Goal: Transaction & Acquisition: Purchase product/service

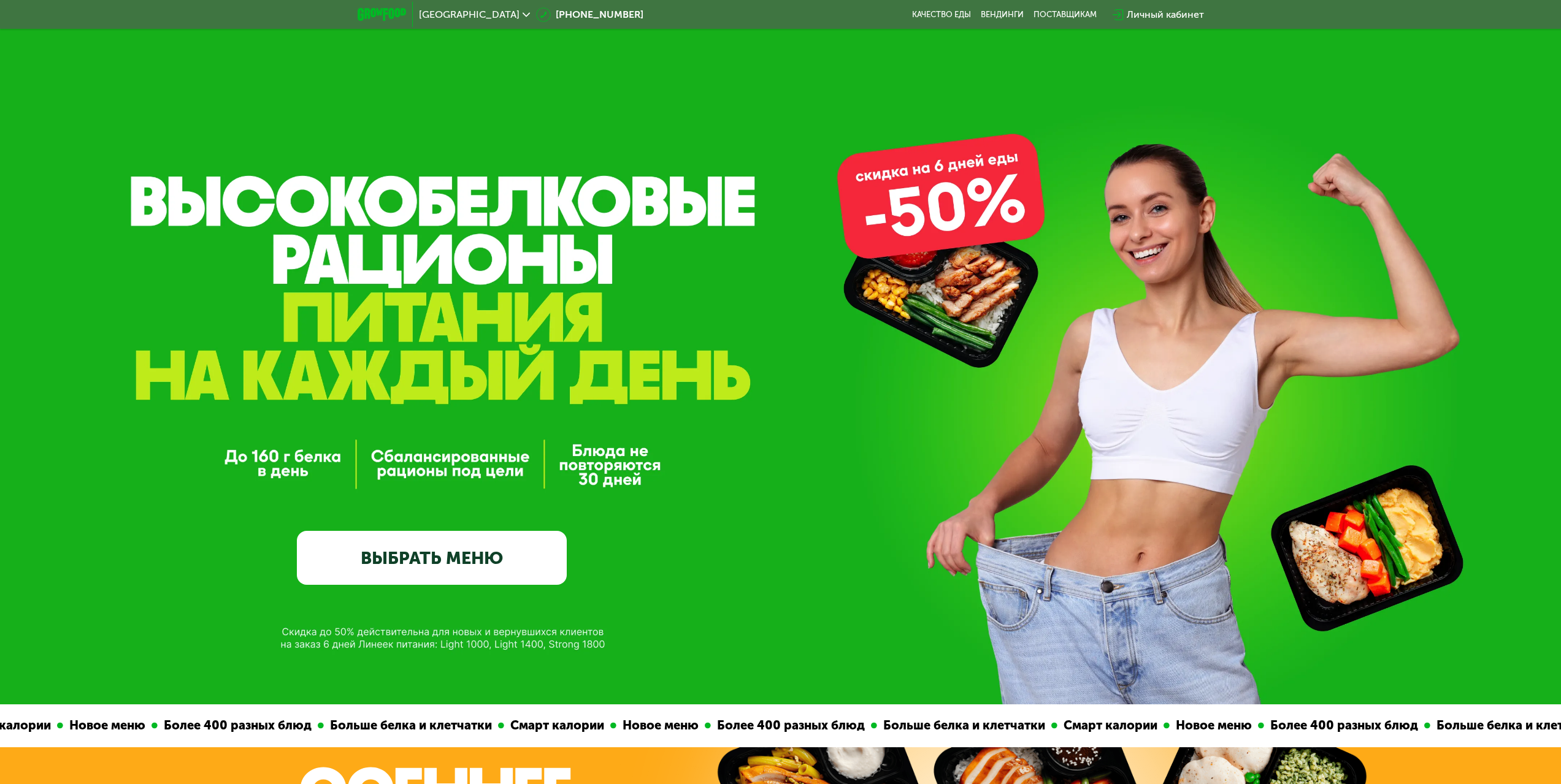
click at [452, 555] on link "ВЫБРАТЬ МЕНЮ" at bounding box center [432, 557] width 269 height 54
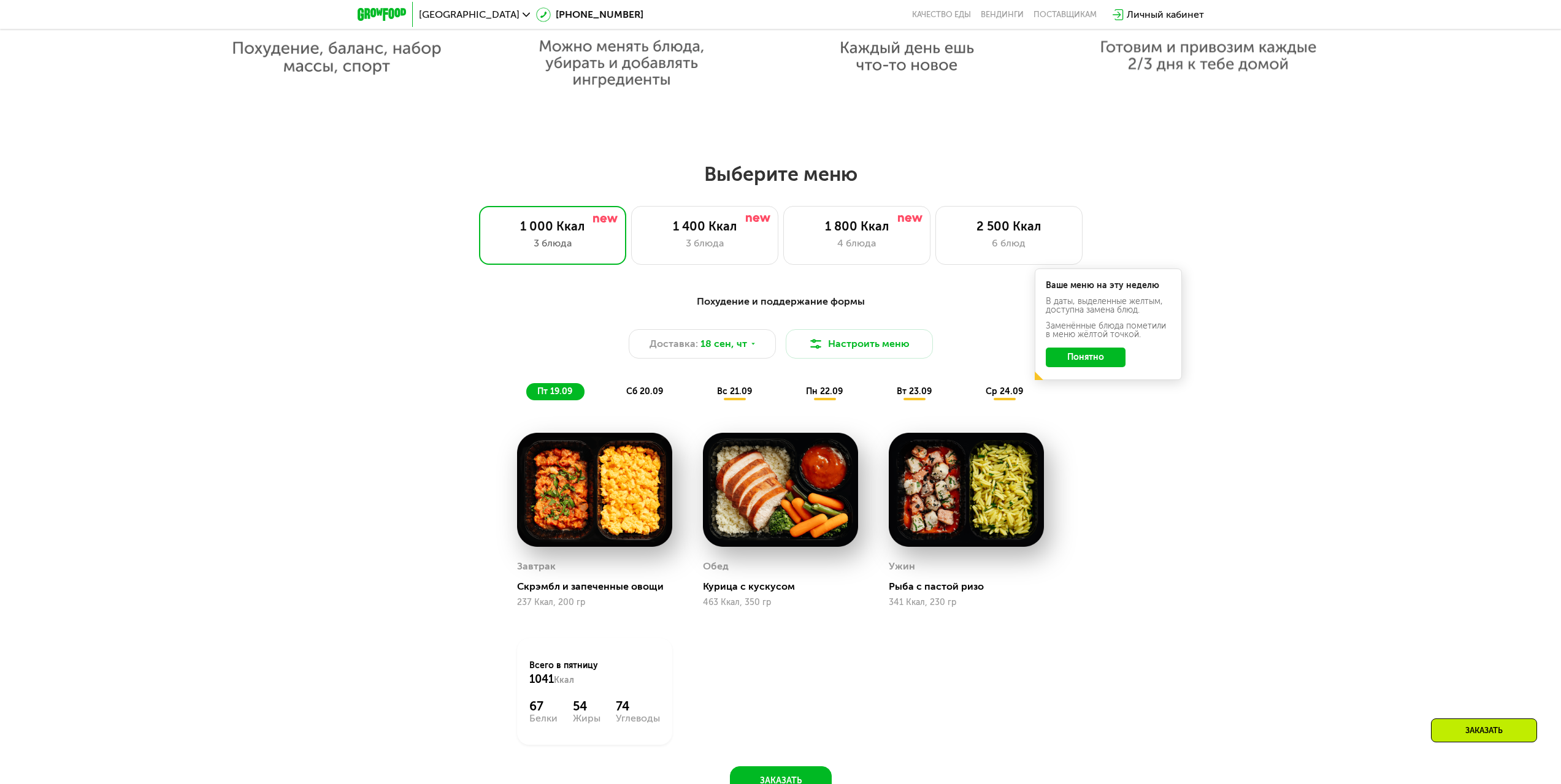
scroll to position [1154, 0]
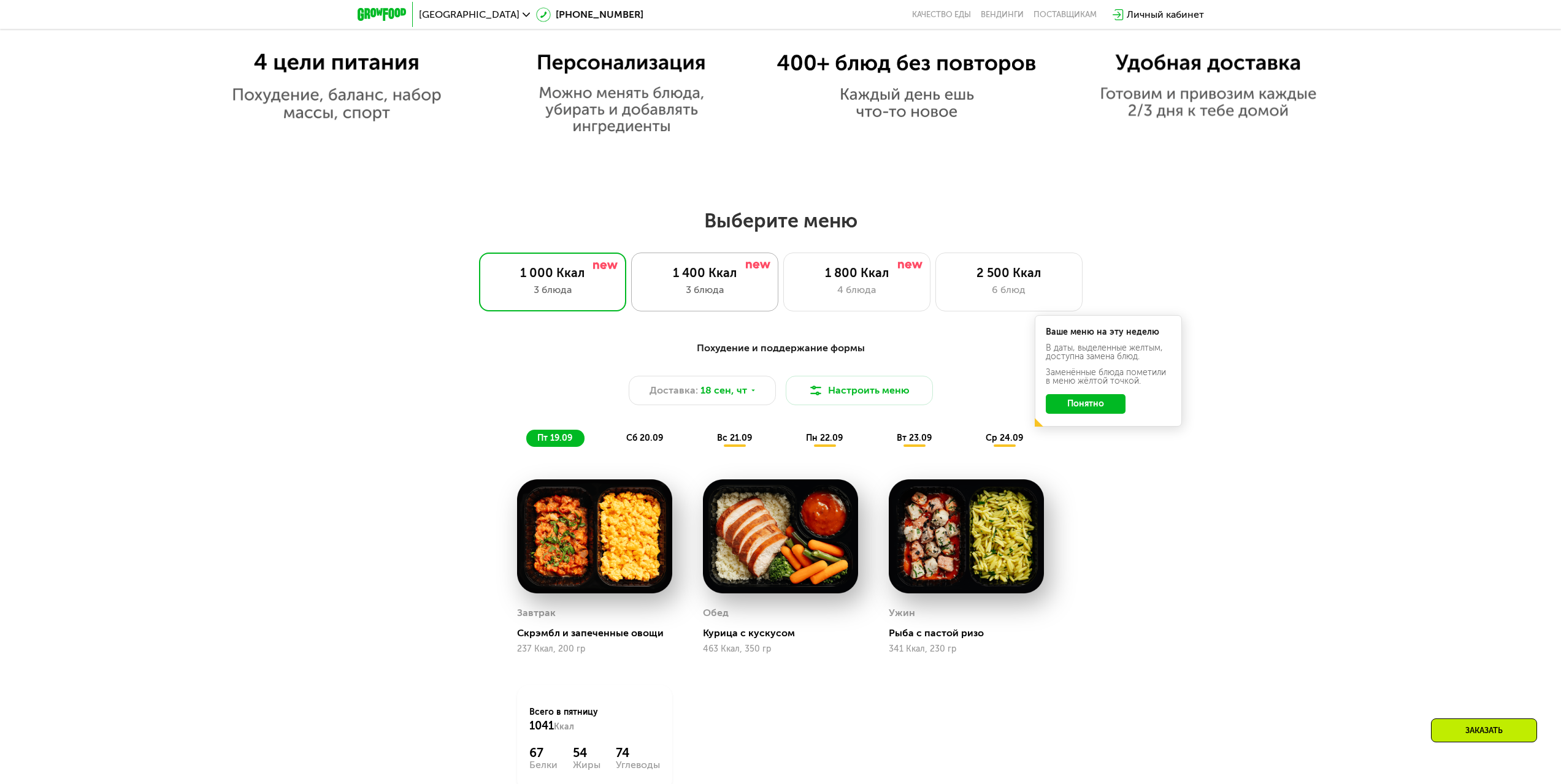
click at [747, 296] on div "3 блюда" at bounding box center [705, 289] width 121 height 15
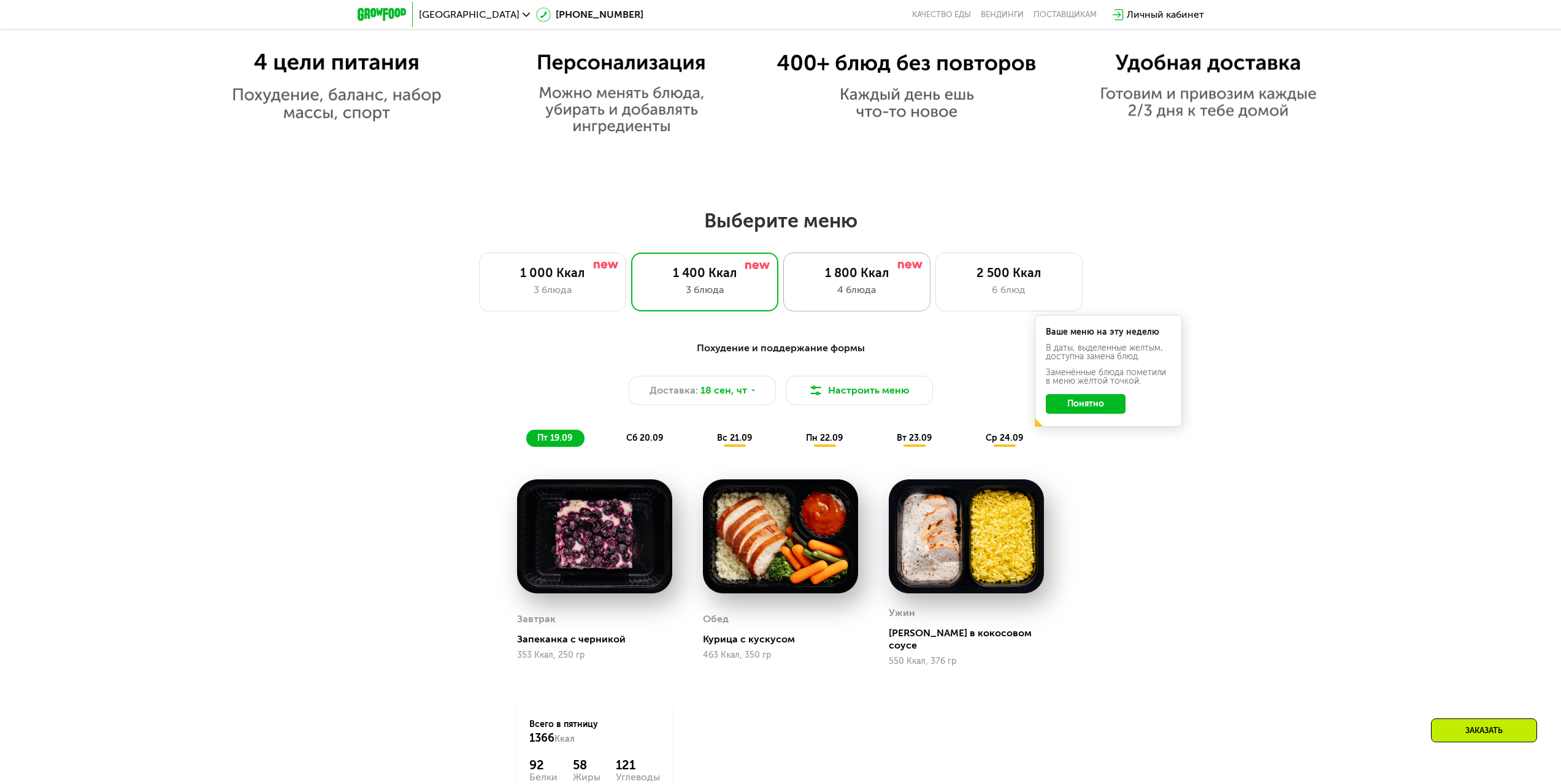
click at [854, 288] on div "4 блюда" at bounding box center [857, 289] width 121 height 15
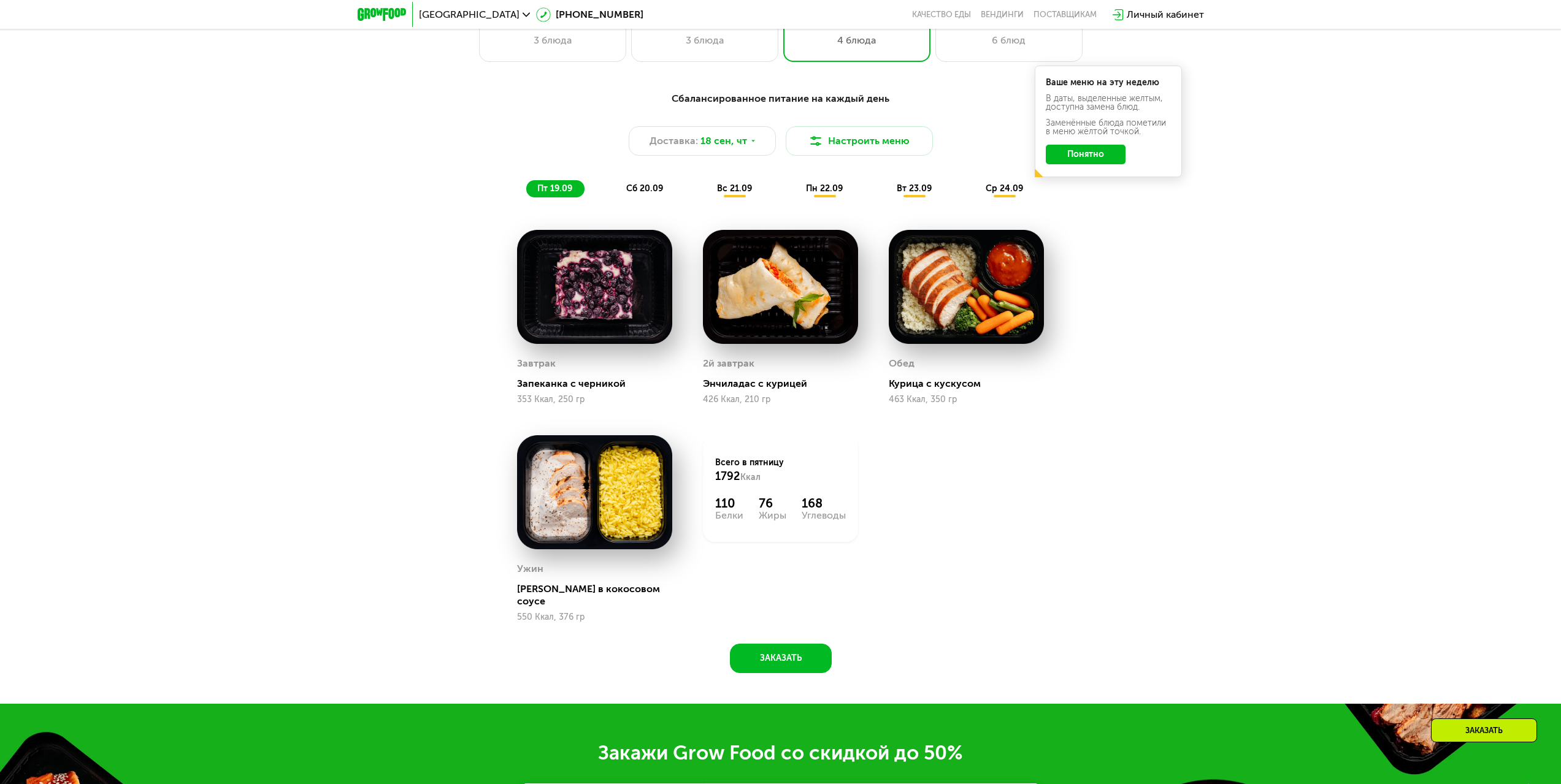
scroll to position [1460, 0]
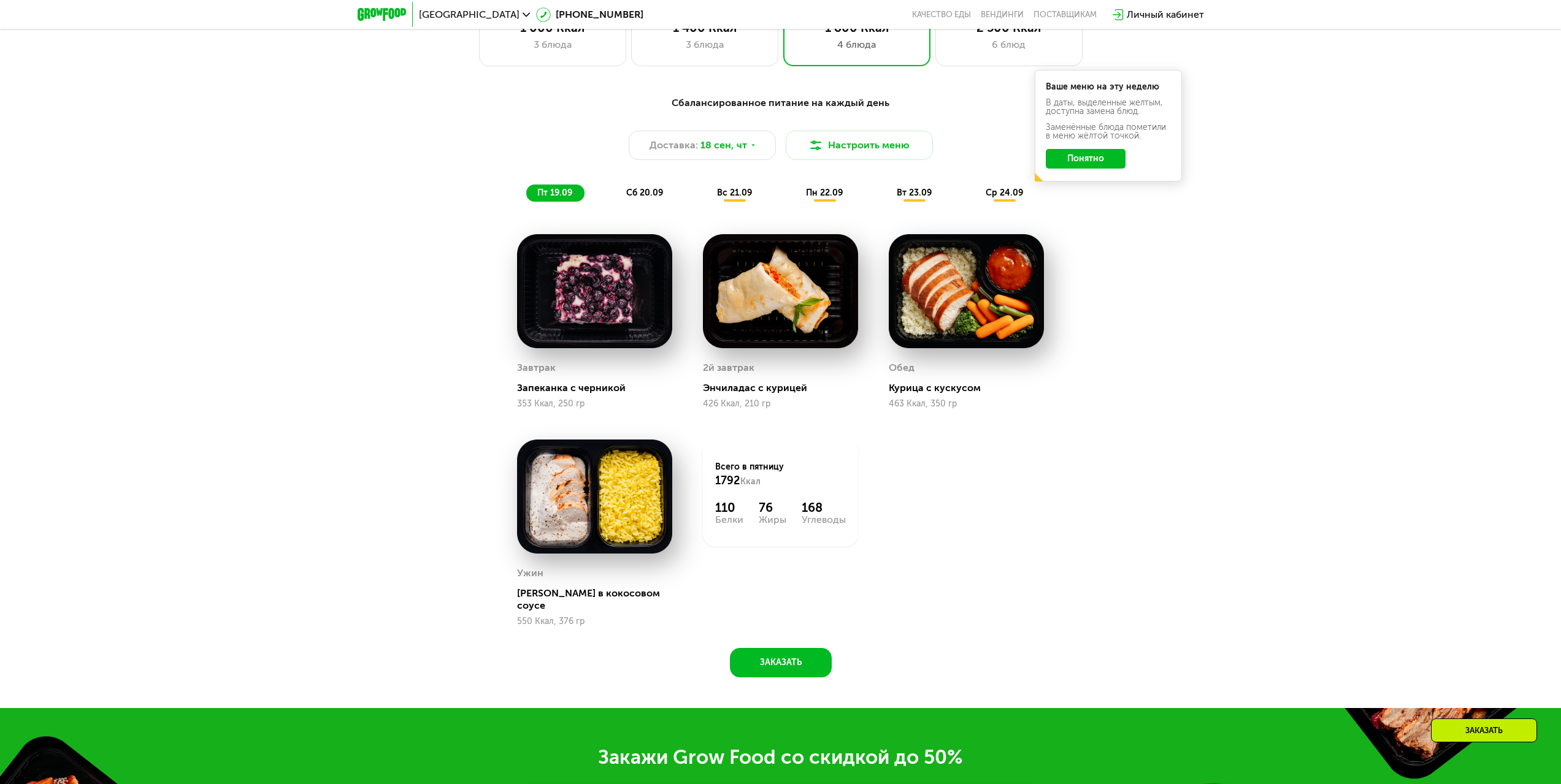
drag, startPoint x: 1261, startPoint y: 331, endPoint x: 1323, endPoint y: 284, distance: 77.8
click at [1325, 282] on div "Сбалансированное питание на каждый день Доставка: [DATE] Настроить меню пт 19.0…" at bounding box center [780, 392] width 1561 height 629
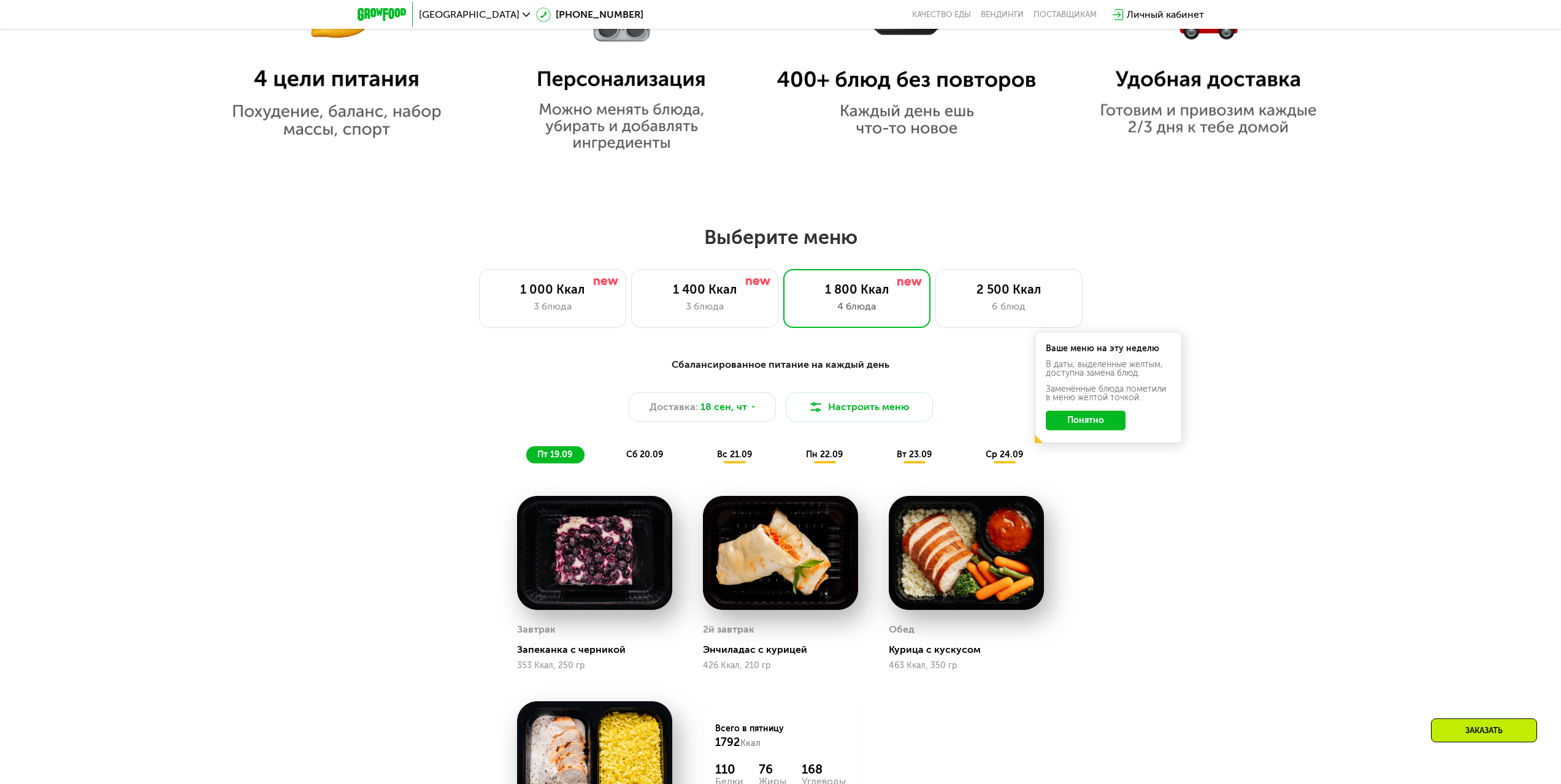
scroll to position [1154, 0]
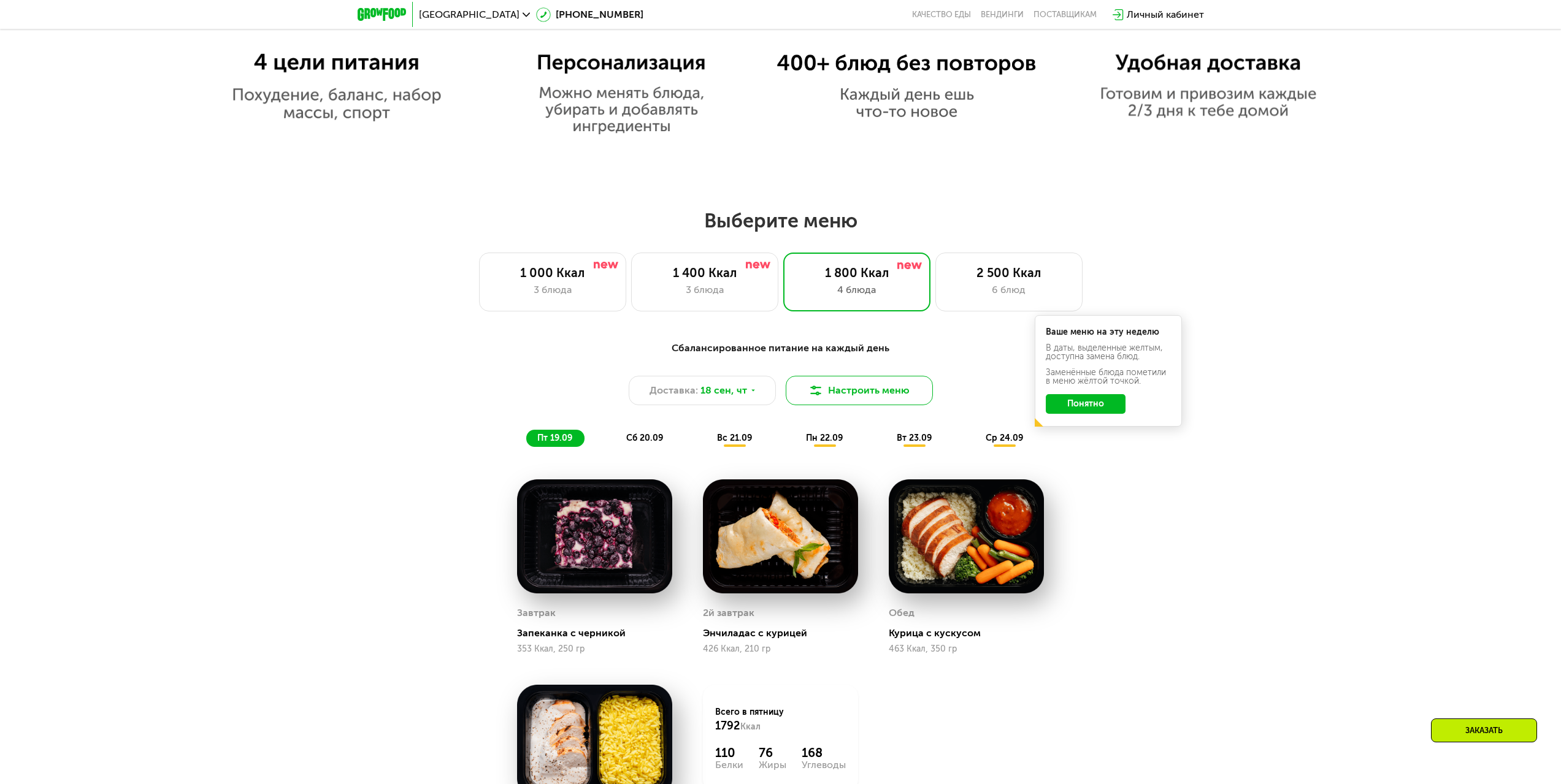
click at [892, 395] on button "Настроить меню" at bounding box center [859, 391] width 147 height 30
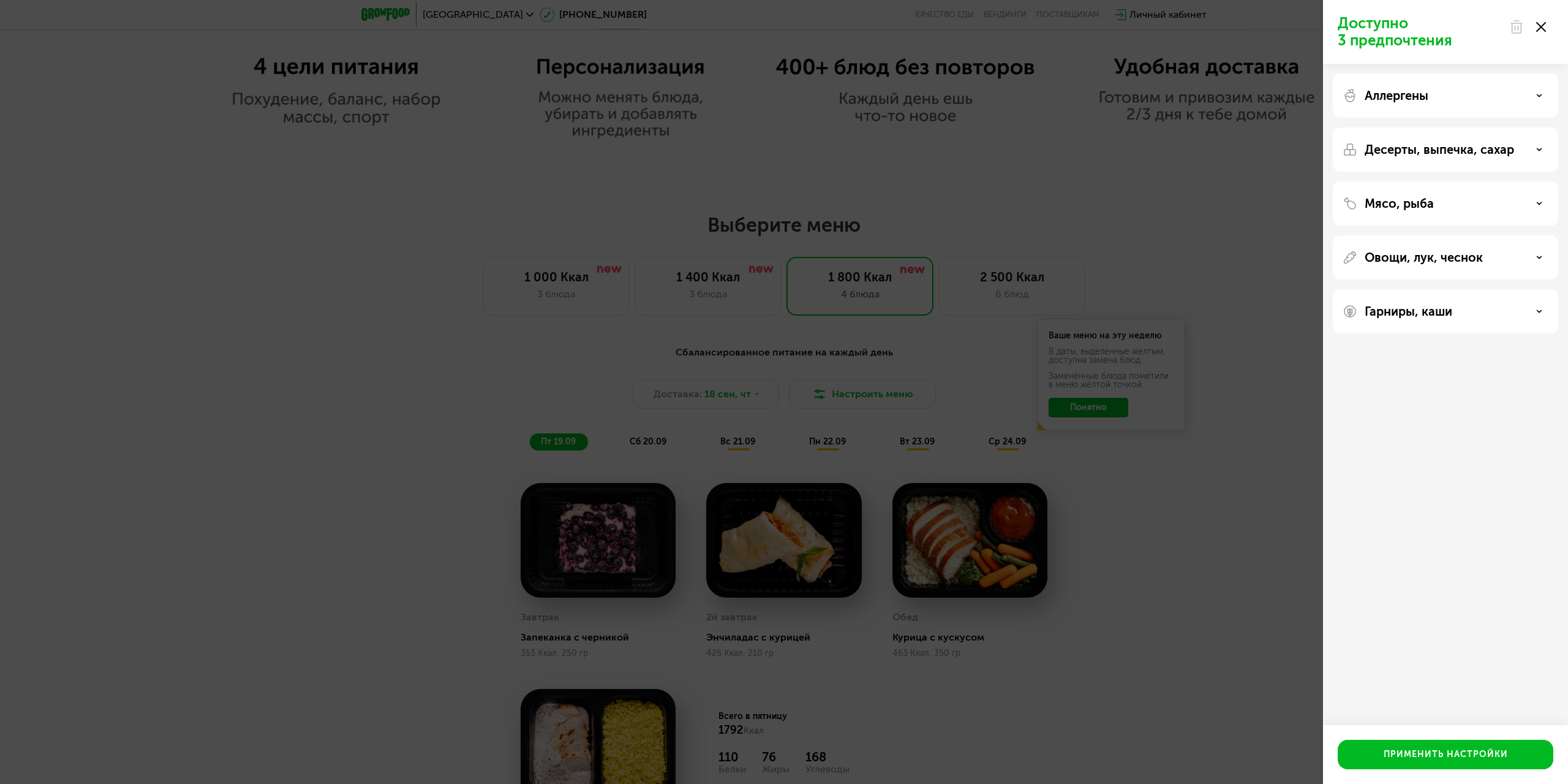
click at [899, 393] on div "Доступно 3 предпочтения Аллергены Десерты, выпечка, сахар Мясо, рыба Овощи, лук…" at bounding box center [784, 392] width 1568 height 784
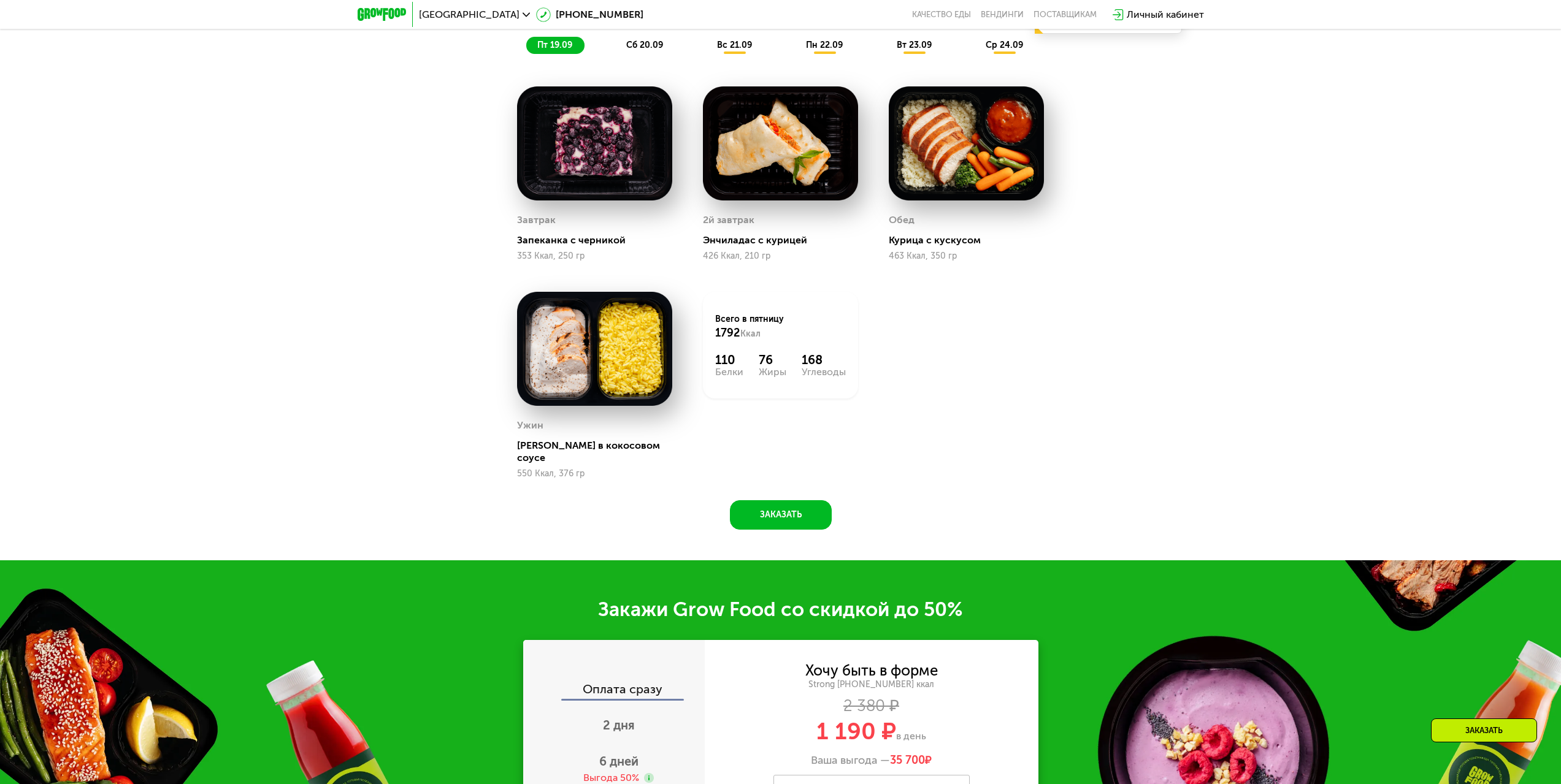
scroll to position [1767, 0]
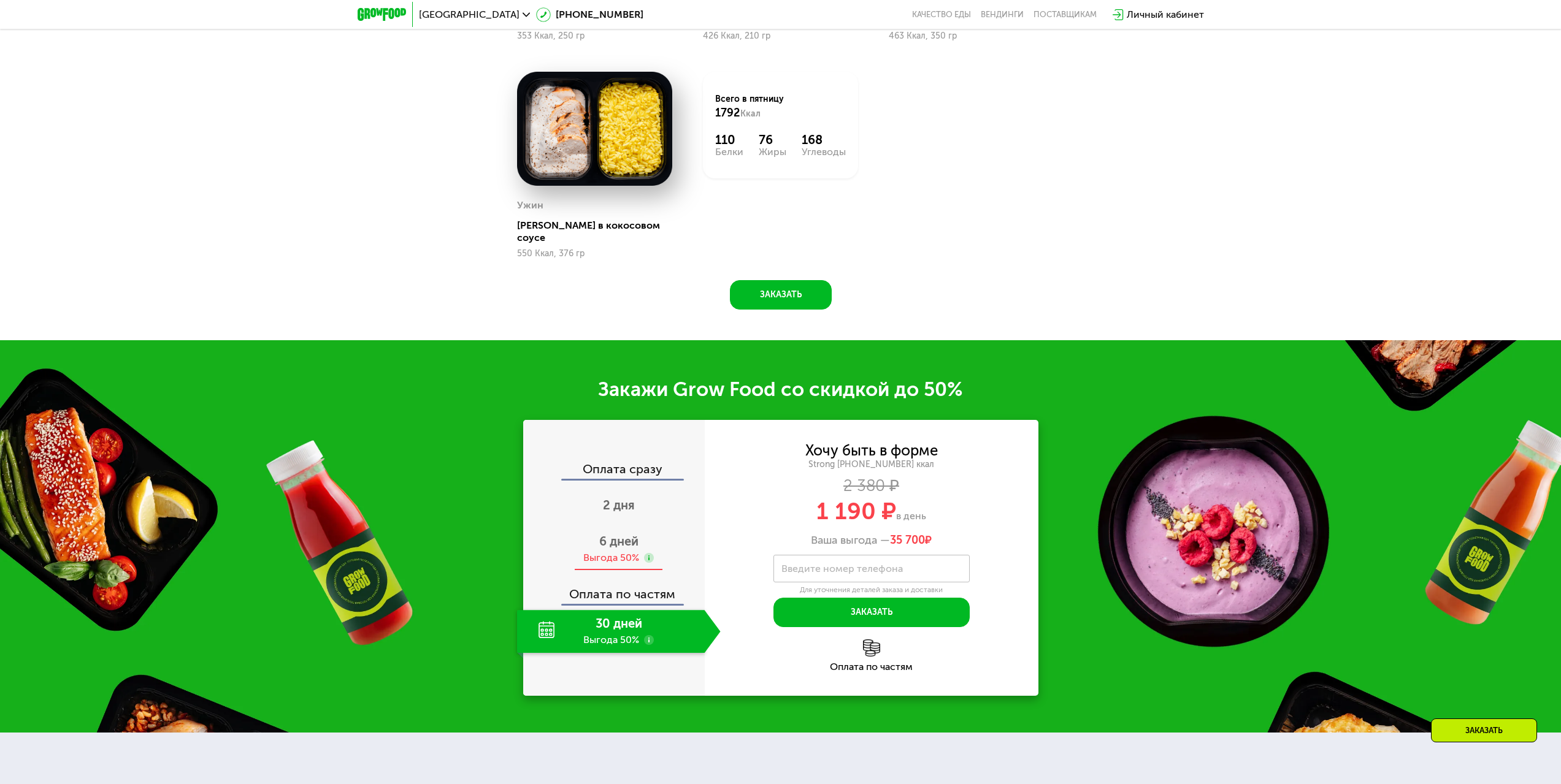
click at [617, 551] on div "Выгода 50%" at bounding box center [611, 558] width 56 height 14
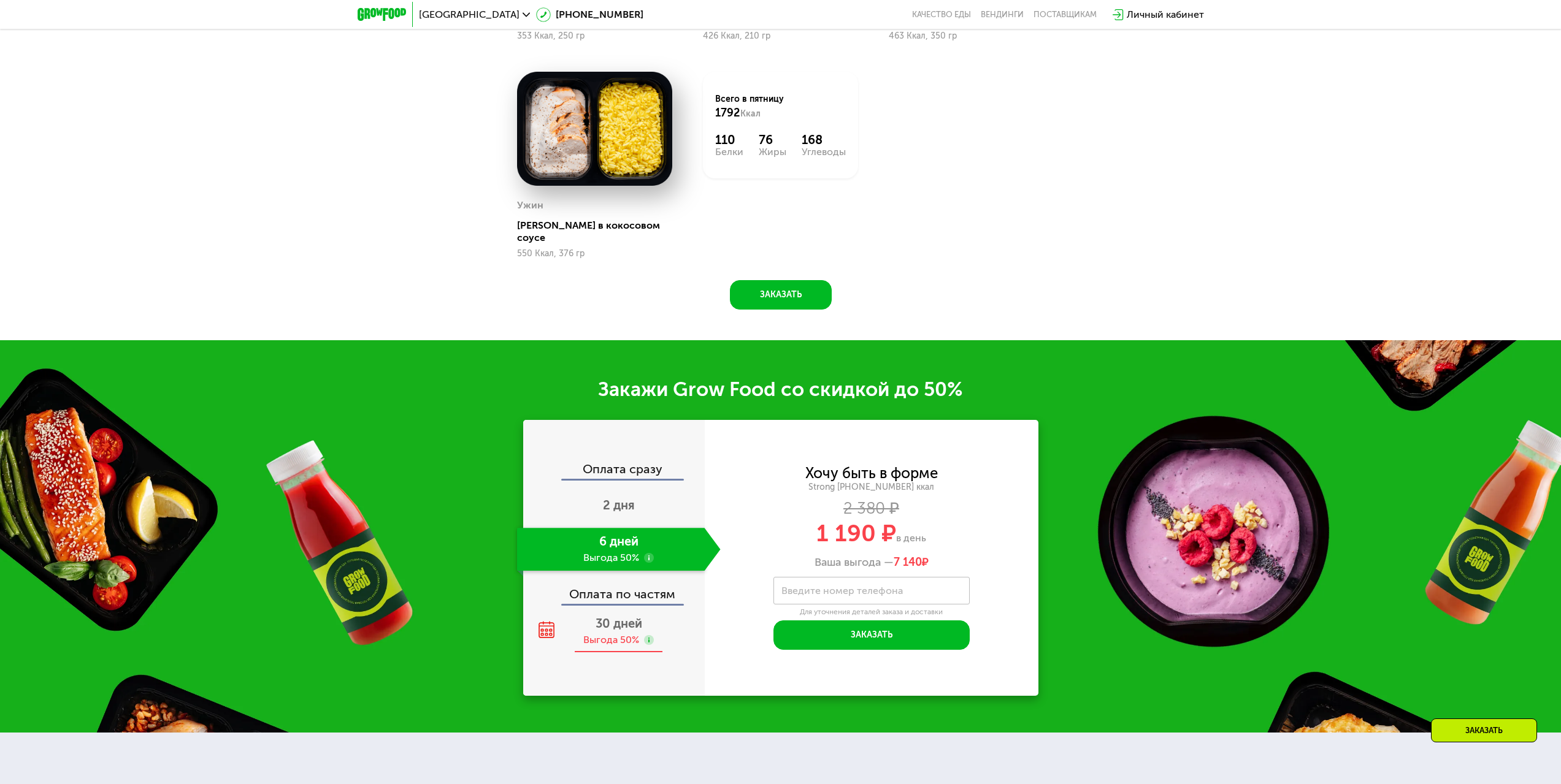
click at [621, 617] on span "30 дней" at bounding box center [618, 623] width 47 height 15
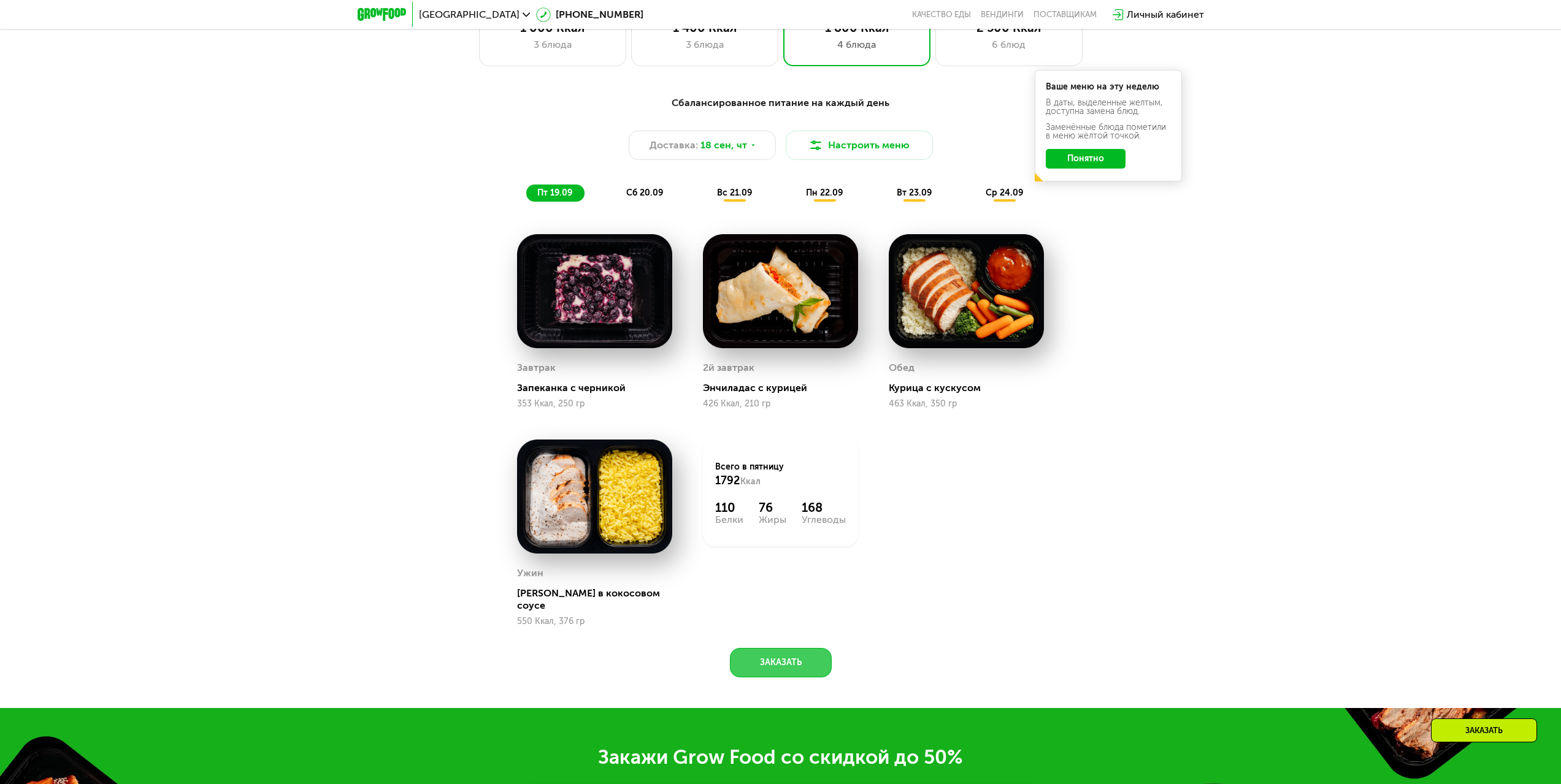
click at [782, 653] on button "Заказать" at bounding box center [780, 663] width 101 height 30
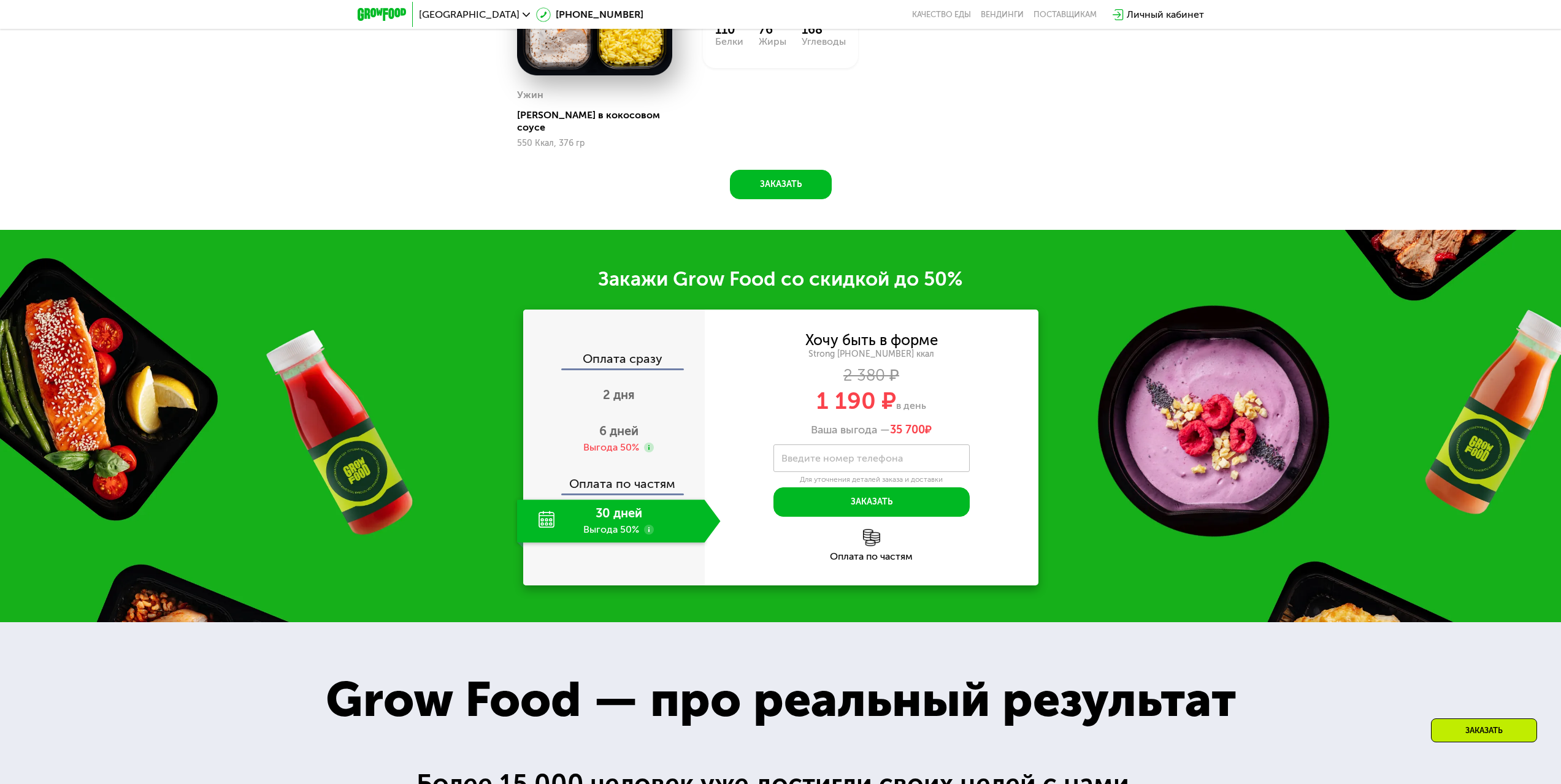
scroll to position [1915, 0]
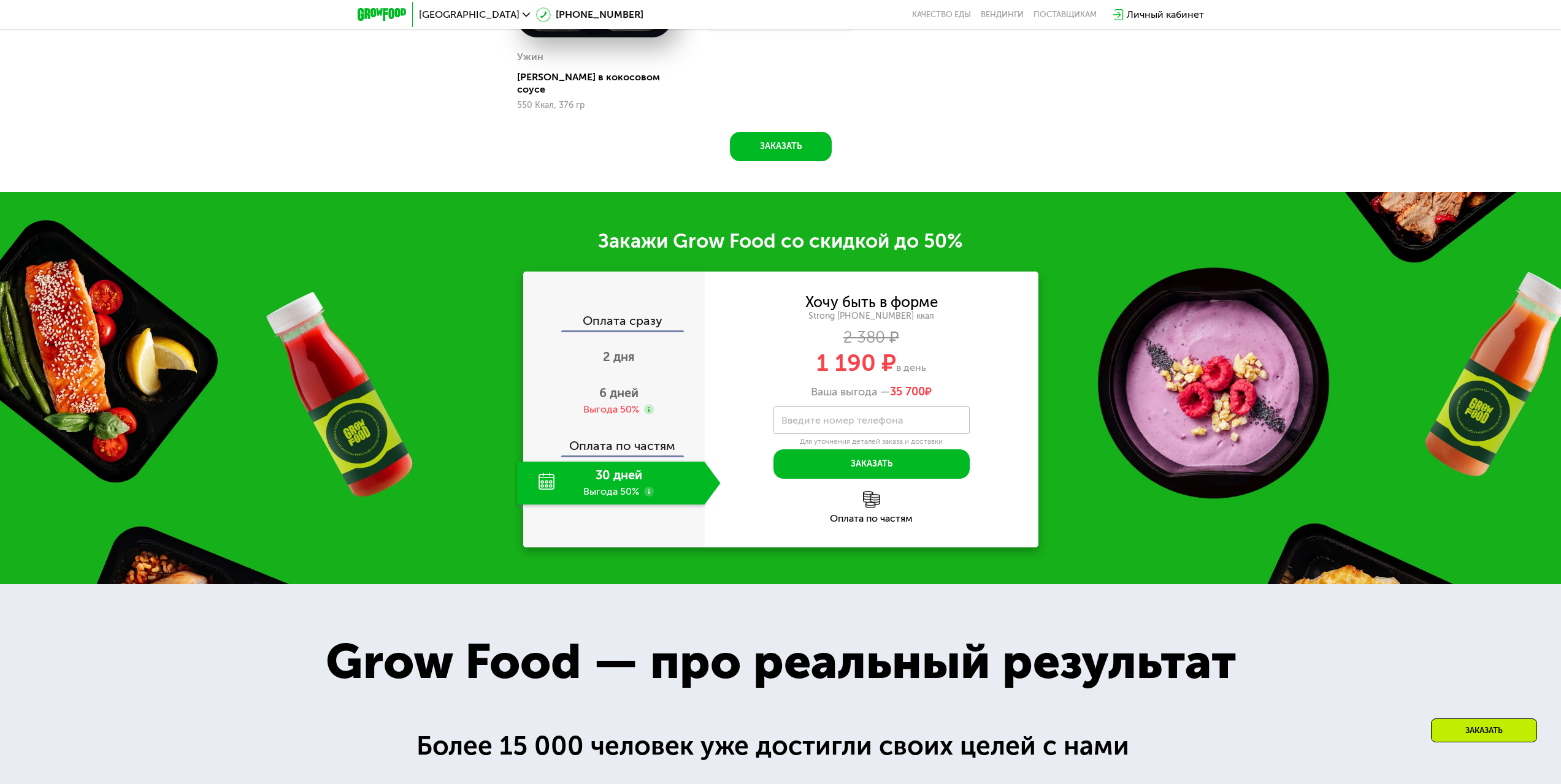
click at [649, 487] on use at bounding box center [649, 492] width 10 height 10
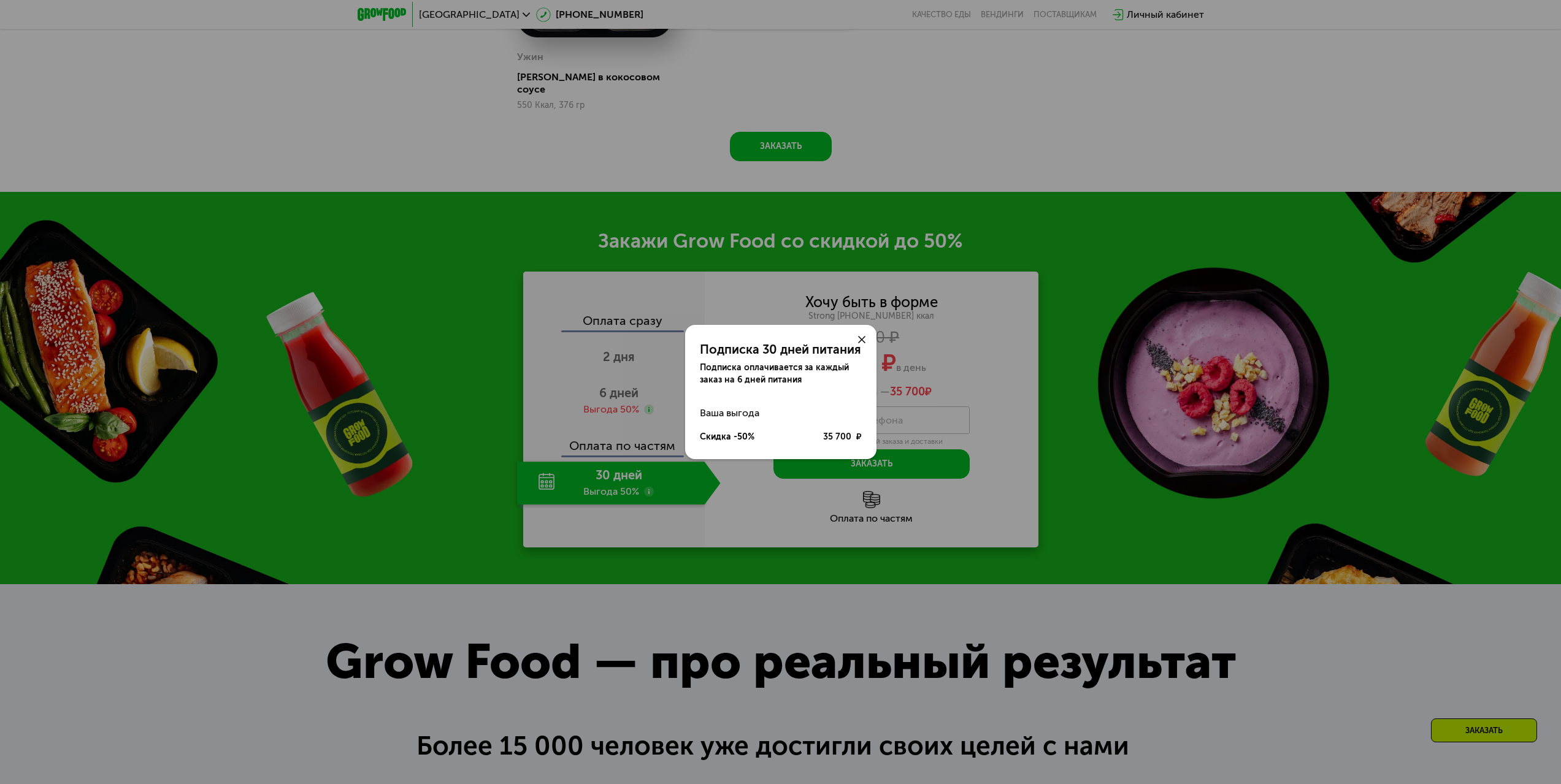
click at [861, 342] on icon at bounding box center [861, 339] width 7 height 7
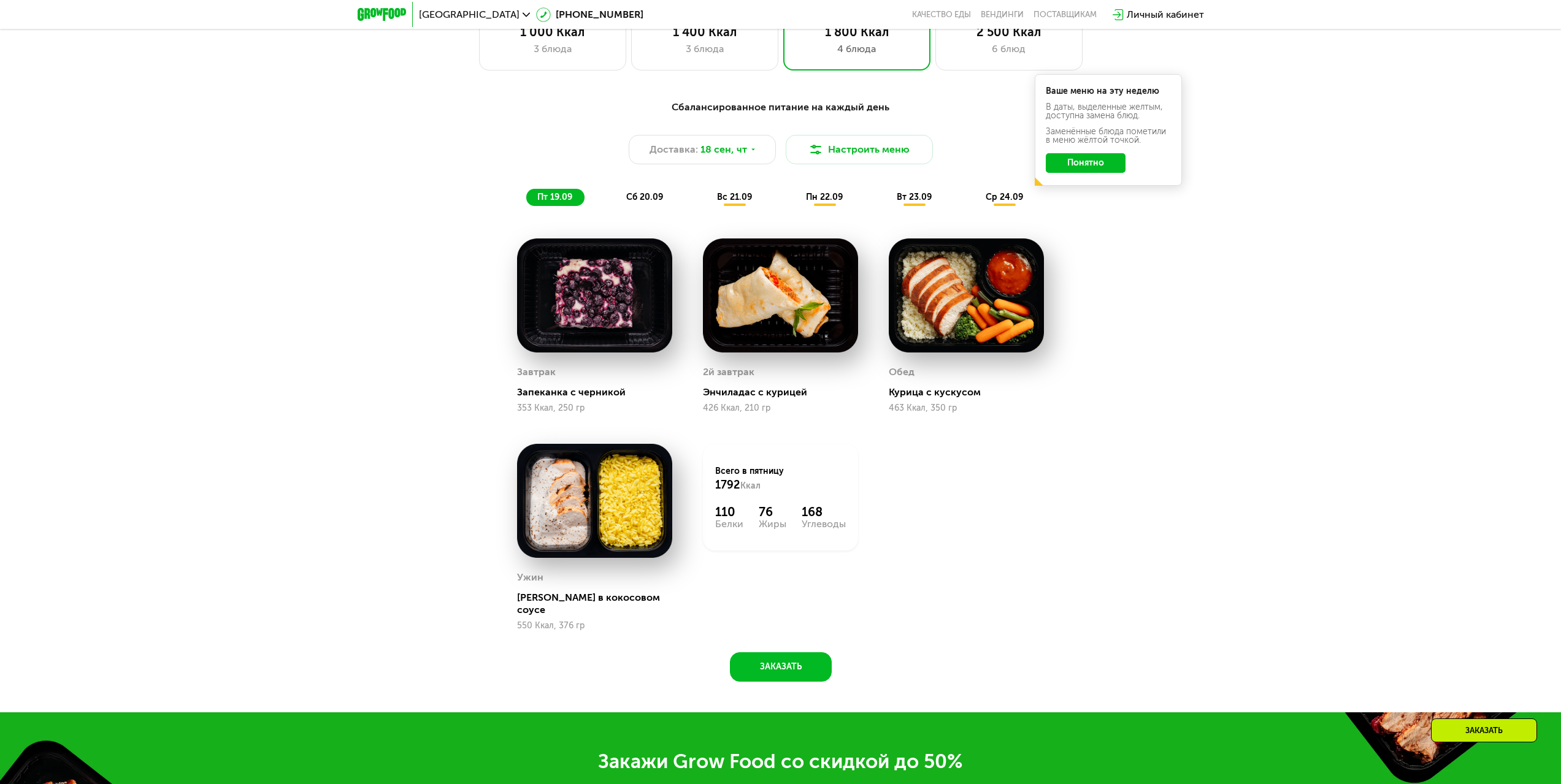
scroll to position [1363, 0]
